Goal: Navigation & Orientation: Find specific page/section

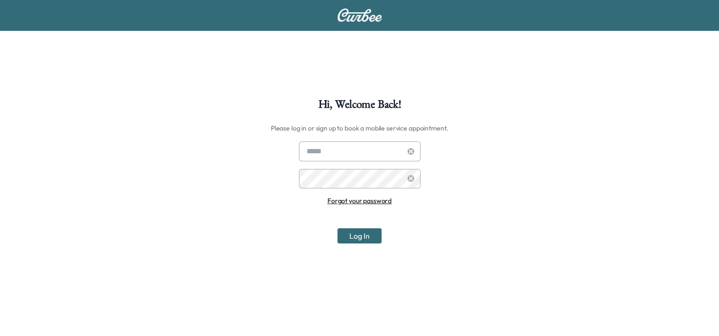
type input "**********"
click at [365, 234] on button "Log In" at bounding box center [359, 236] width 44 height 15
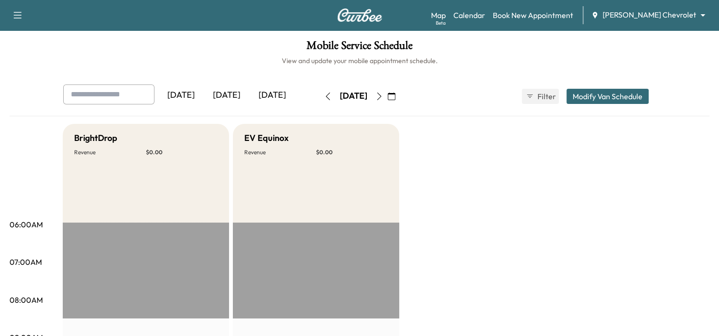
click at [395, 95] on icon "button" at bounding box center [392, 97] width 8 height 8
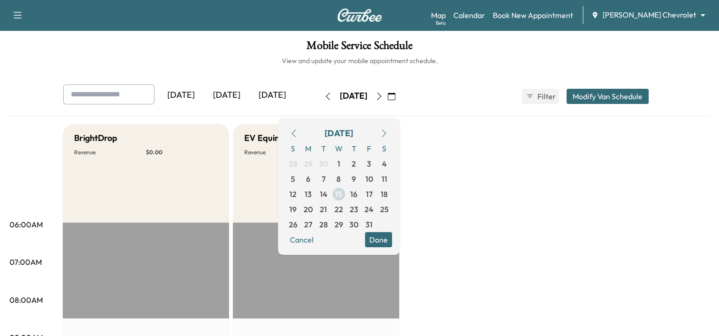
click at [342, 193] on span "15" at bounding box center [338, 194] width 7 height 11
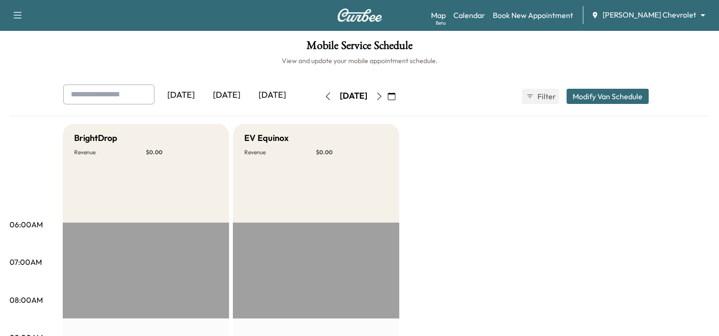
click at [383, 97] on icon "button" at bounding box center [379, 97] width 8 height 8
click at [649, 19] on body "Support Log Out Map Beta Calendar Book New Appointment [PERSON_NAME] Chevrolet …" at bounding box center [359, 168] width 719 height 336
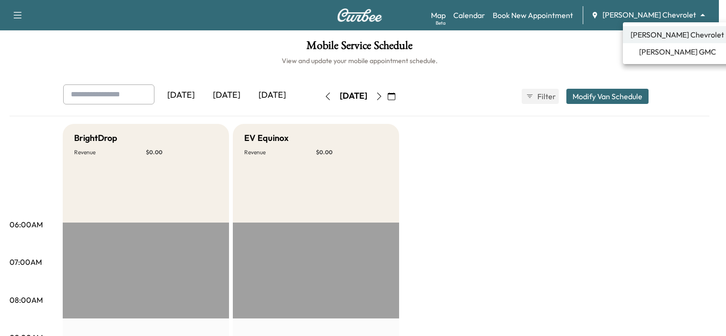
click at [660, 47] on span "[PERSON_NAME] GMC" at bounding box center [677, 51] width 77 height 11
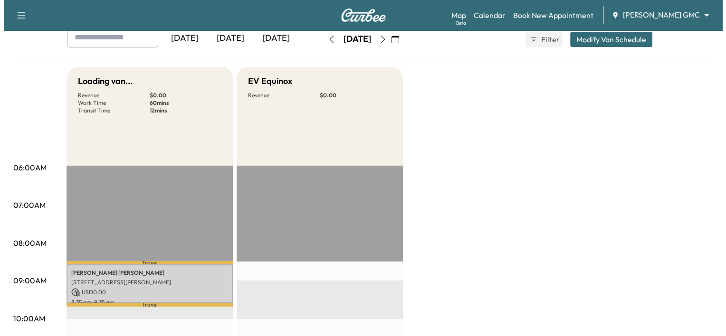
scroll to position [116, 0]
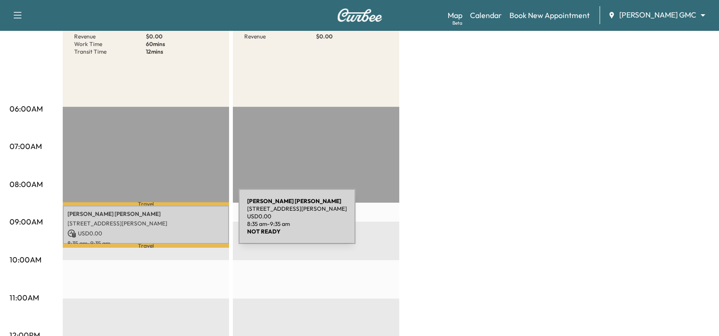
click at [167, 222] on p "[STREET_ADDRESS][PERSON_NAME]" at bounding box center [145, 224] width 157 height 8
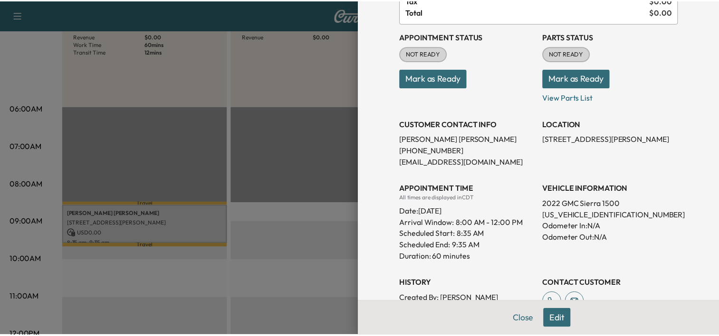
scroll to position [0, 0]
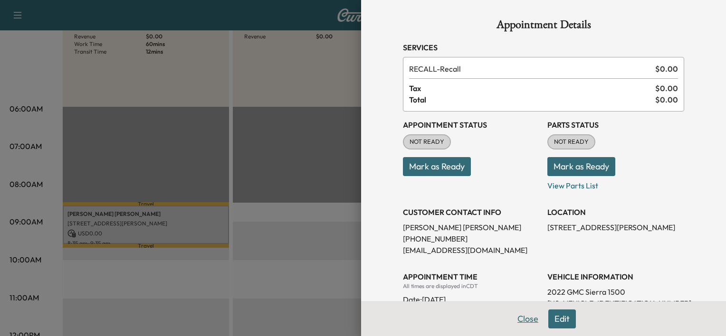
click at [525, 319] on button "Close" at bounding box center [527, 319] width 33 height 19
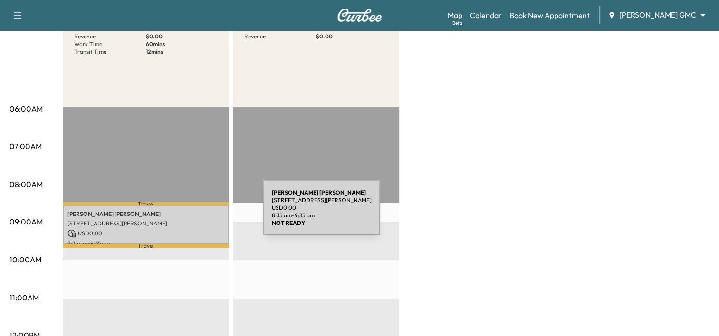
click at [192, 214] on p "[PERSON_NAME]" at bounding box center [145, 215] width 157 height 8
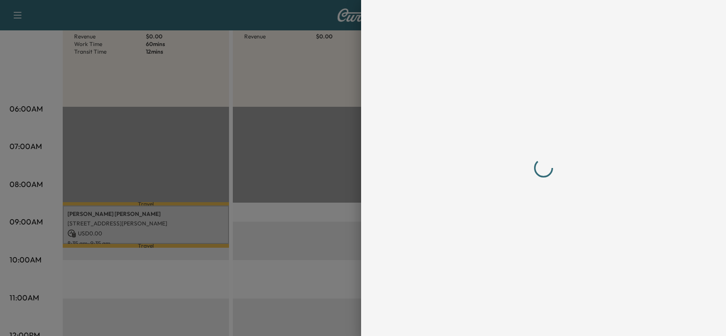
click at [247, 132] on div at bounding box center [363, 168] width 726 height 336
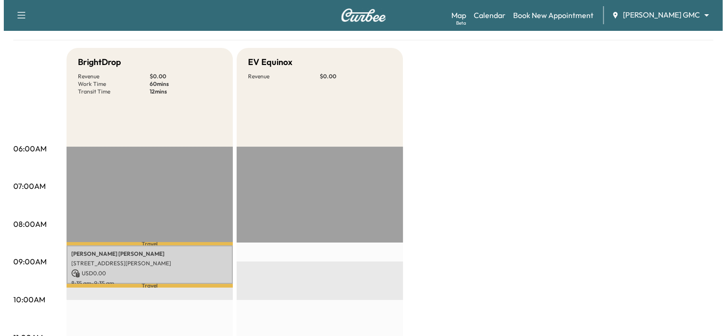
scroll to position [85, 0]
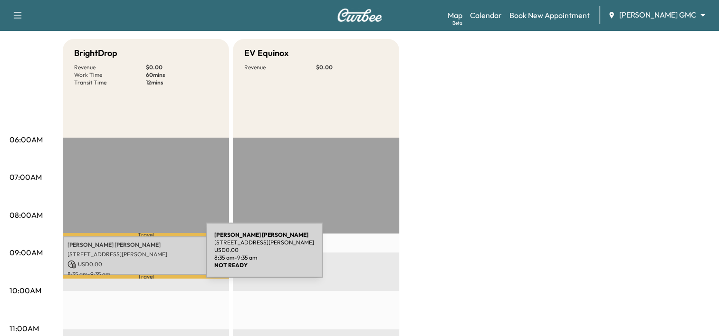
click at [135, 256] on p "[STREET_ADDRESS][PERSON_NAME]" at bounding box center [145, 255] width 157 height 8
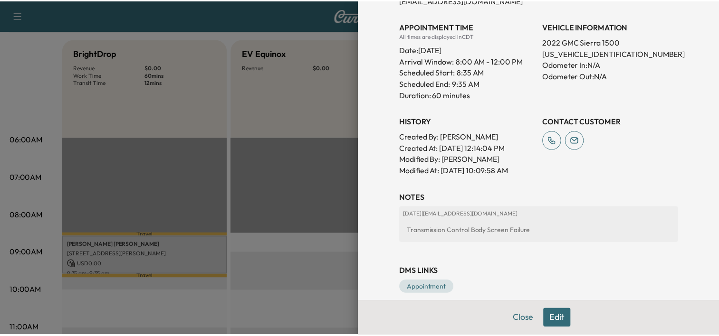
scroll to position [258, 0]
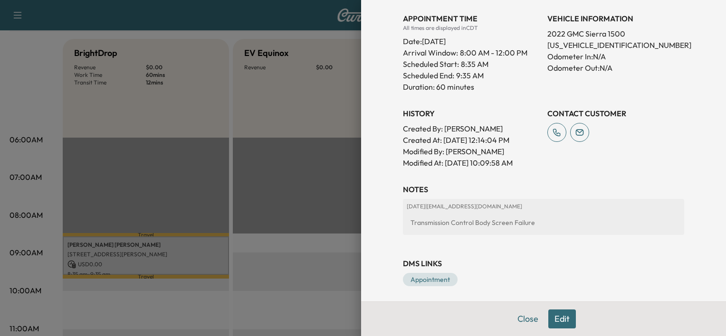
click at [308, 201] on div at bounding box center [363, 168] width 726 height 336
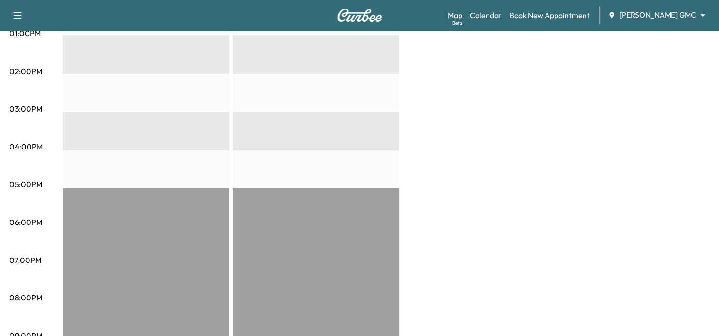
scroll to position [0, 0]
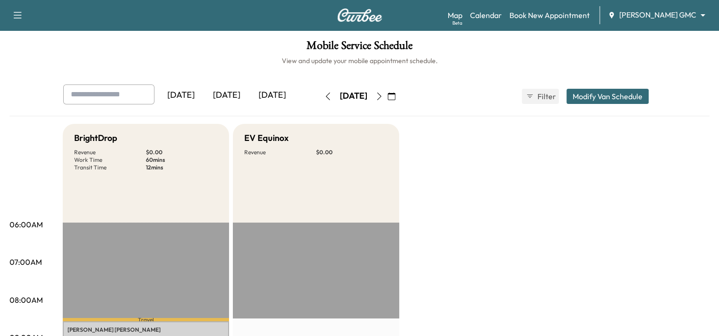
click at [383, 95] on icon "button" at bounding box center [379, 97] width 8 height 8
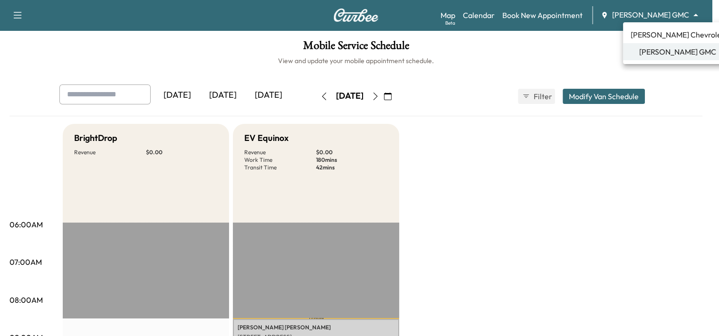
click at [661, 11] on body "Support Log Out Map Beta Calendar Book New Appointment [PERSON_NAME] GMC ******…" at bounding box center [359, 168] width 719 height 336
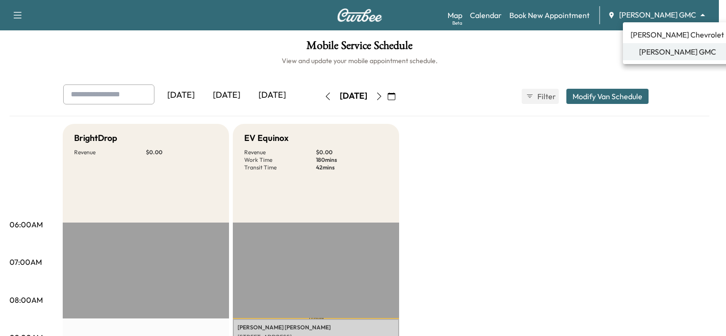
click at [654, 36] on span "[PERSON_NAME] Chevrolet" at bounding box center [678, 34] width 94 height 11
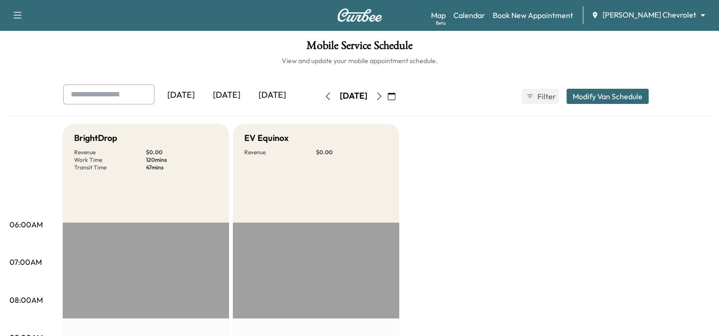
click at [324, 95] on icon "button" at bounding box center [328, 97] width 8 height 8
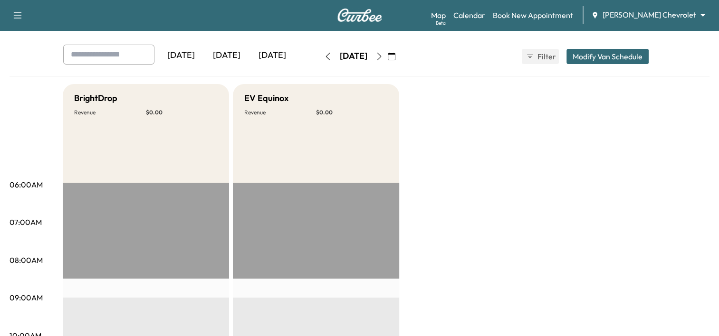
scroll to position [40, 0]
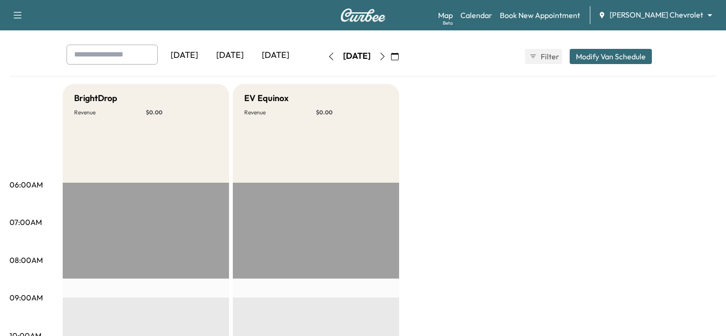
click at [670, 10] on body "Support Log Out Map Beta Calendar Book New Appointment [PERSON_NAME] Chevrolet …" at bounding box center [363, 128] width 726 height 336
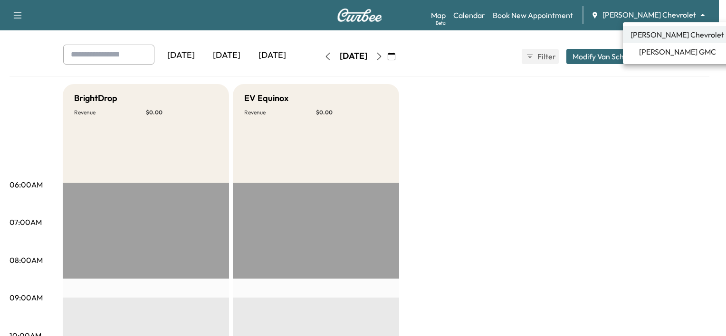
click at [656, 44] on li "[PERSON_NAME] GMC" at bounding box center [677, 51] width 109 height 17
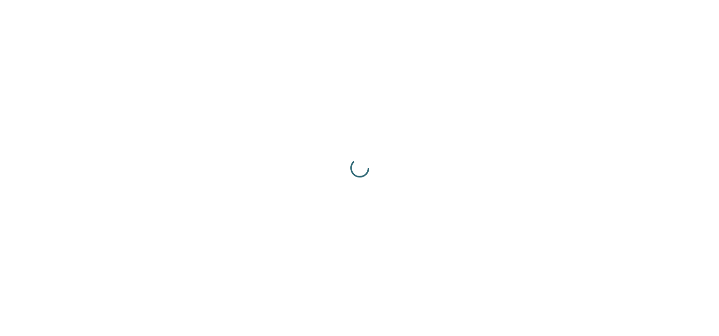
scroll to position [0, 0]
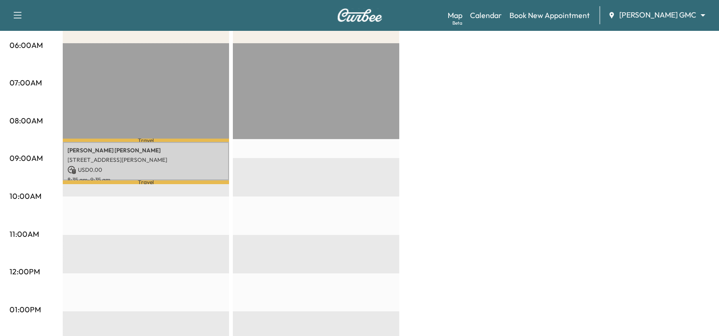
scroll to position [179, 0]
